Goal: Transaction & Acquisition: Register for event/course

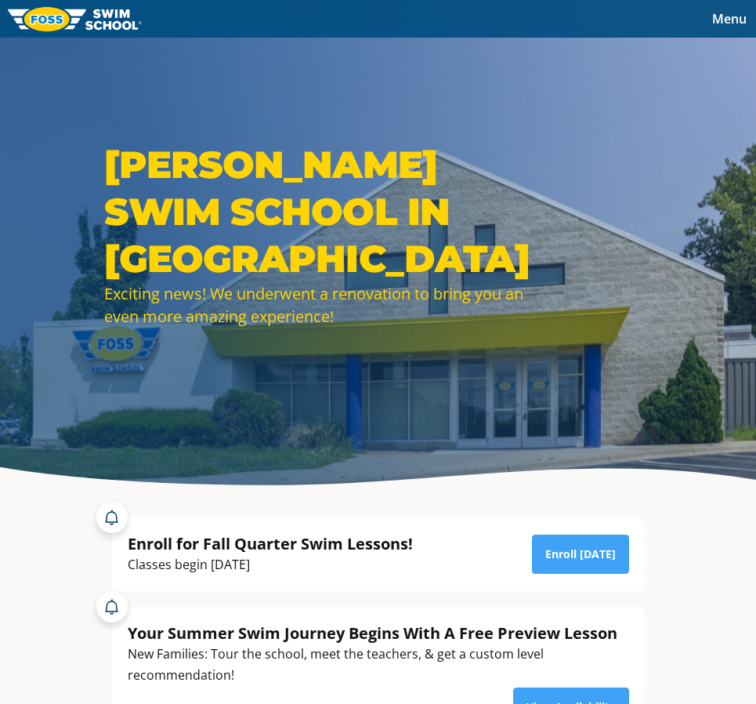
drag, startPoint x: 164, startPoint y: 266, endPoint x: 560, endPoint y: 291, distance: 396.6
click at [560, 291] on div "[PERSON_NAME] SWIM SCHOOL IN [GEOGRAPHIC_DATA] Exciting news! We underwent a re…" at bounding box center [331, 246] width 470 height 210
drag, startPoint x: 560, startPoint y: 291, endPoint x: 567, endPoint y: 273, distance: 19.7
click at [560, 291] on div "[PERSON_NAME] SWIM SCHOOL IN [GEOGRAPHIC_DATA] Exciting news! We underwent a re…" at bounding box center [331, 246] width 470 height 210
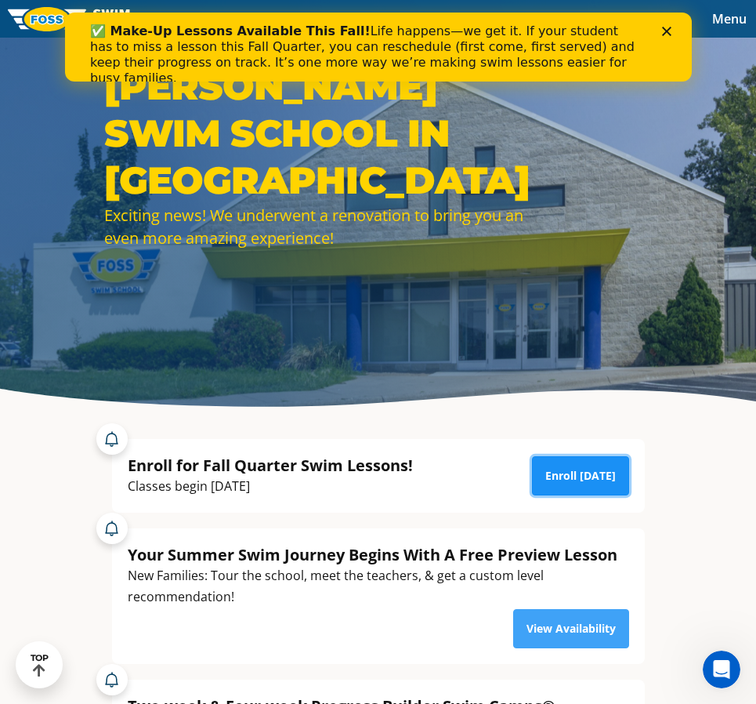
click at [579, 464] on link "Enroll [DATE]" at bounding box center [580, 475] width 97 height 39
